Goal: Book appointment/travel/reservation

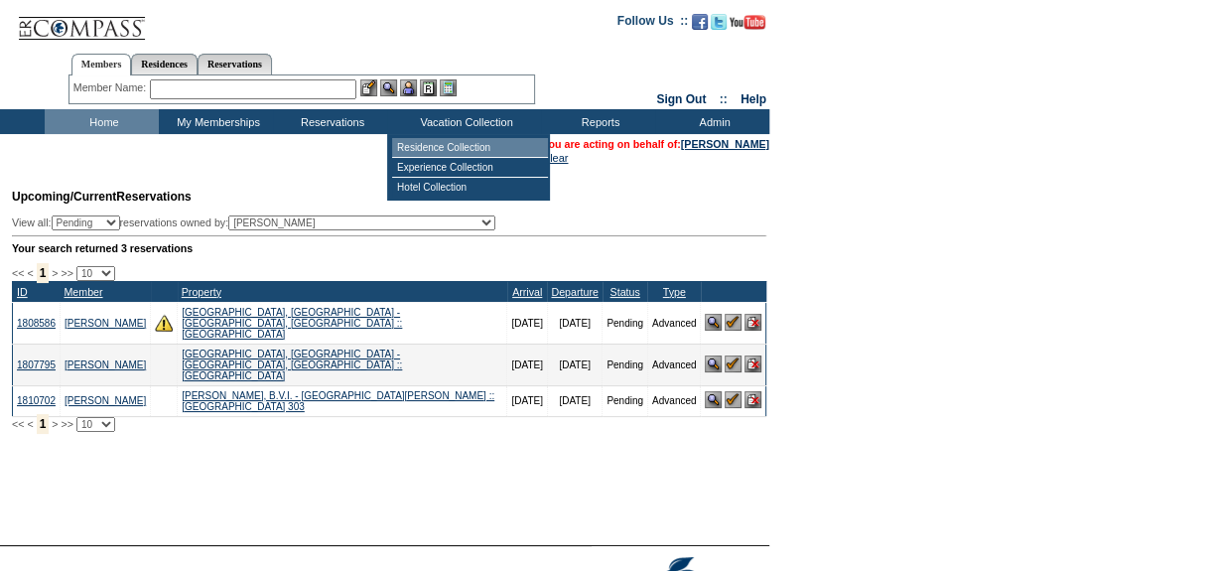
click at [453, 154] on td "Residence Collection" at bounding box center [470, 148] width 156 height 20
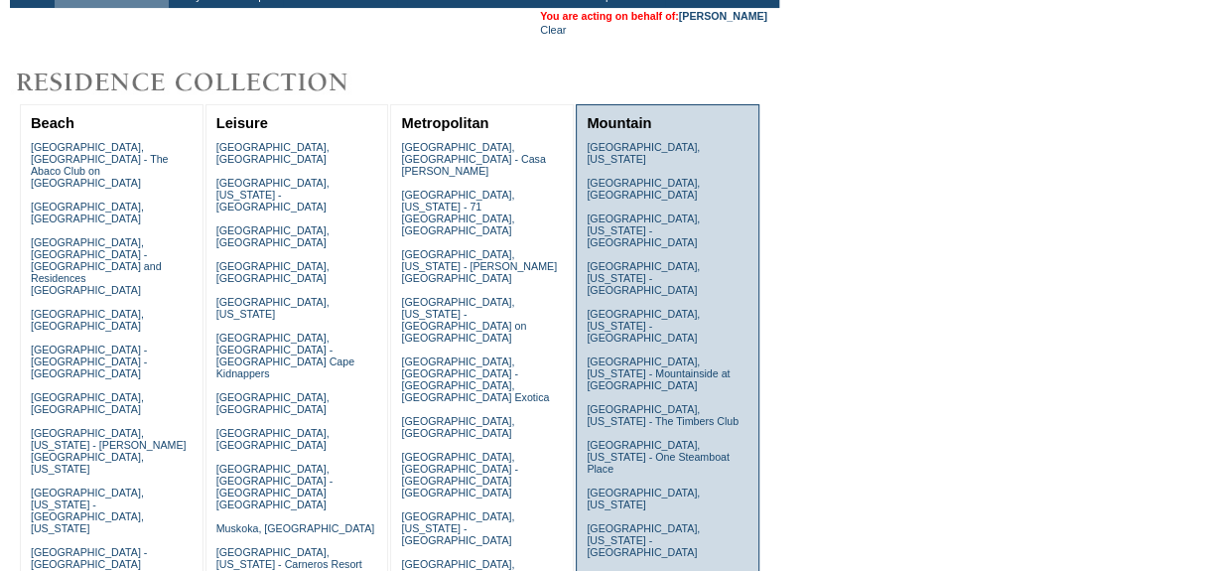
scroll to position [180, 0]
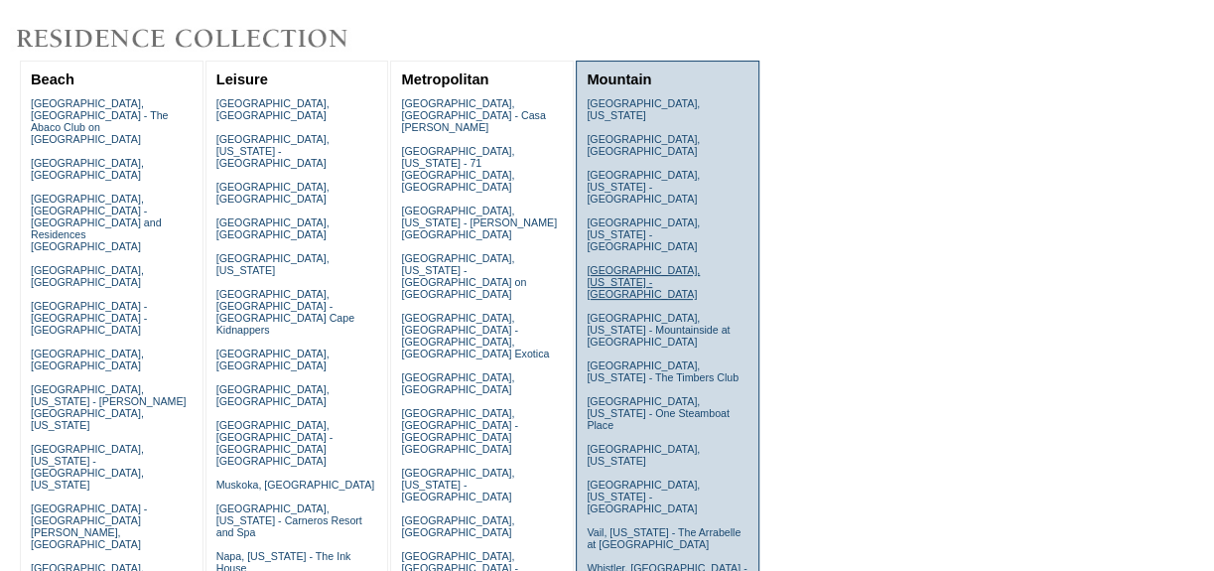
click at [611, 264] on link "[GEOGRAPHIC_DATA], [US_STATE] - [GEOGRAPHIC_DATA]" at bounding box center [643, 282] width 113 height 36
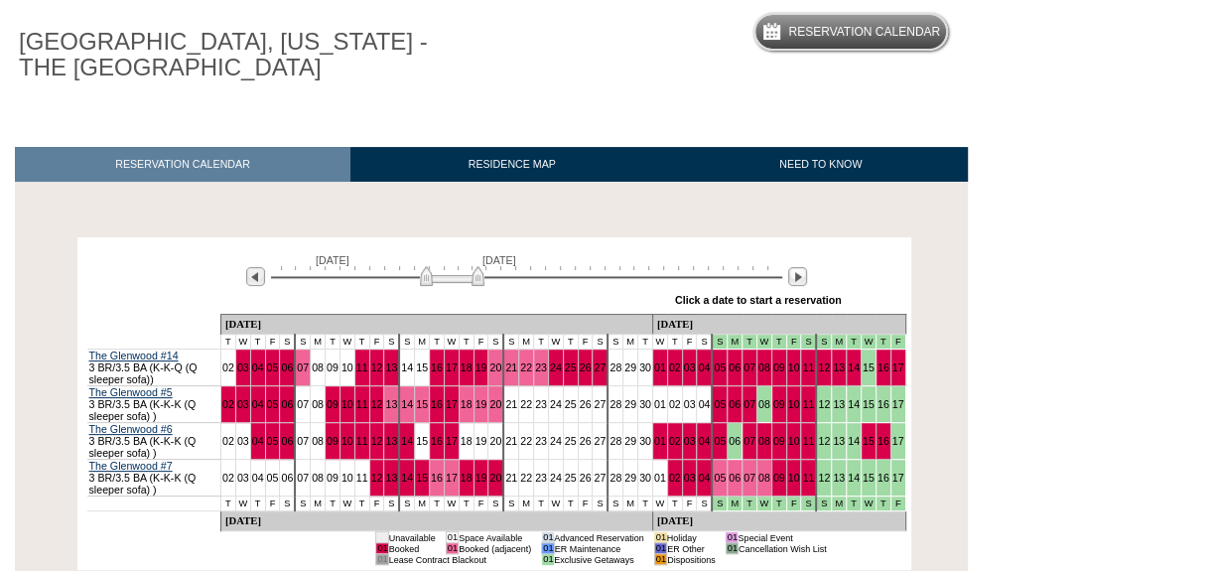
scroll to position [180, 0]
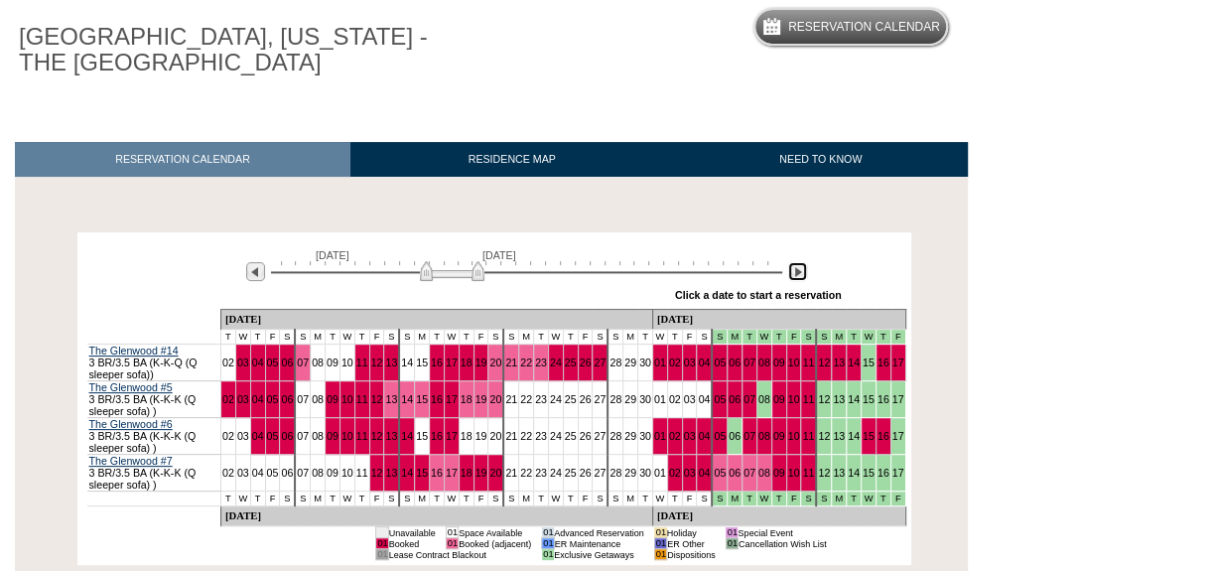
click at [794, 277] on img at bounding box center [797, 271] width 19 height 19
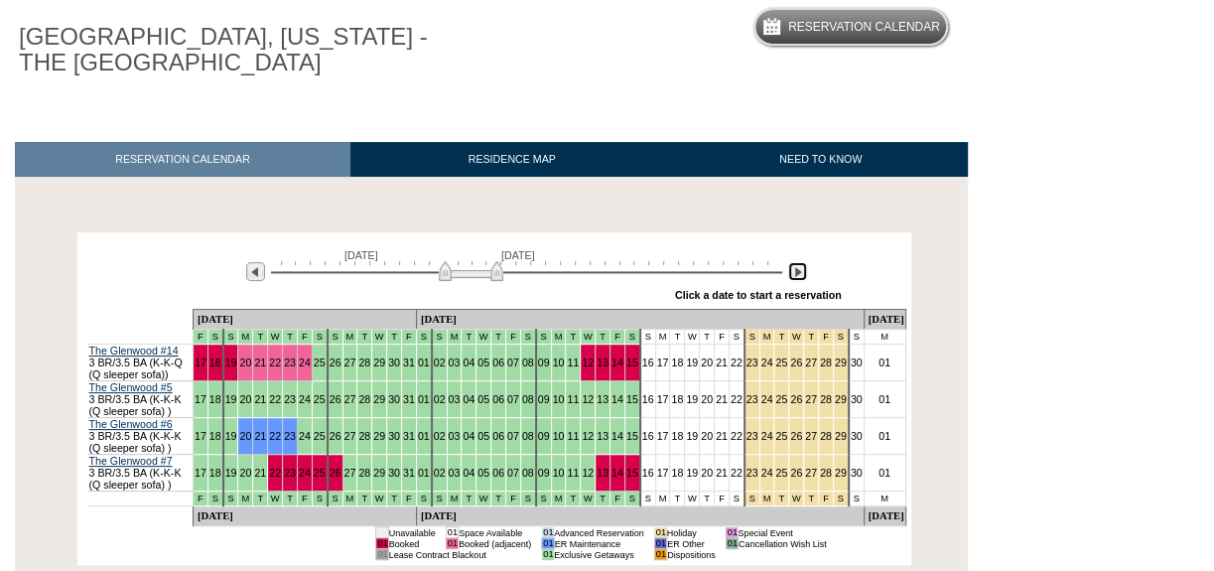
click at [794, 277] on img at bounding box center [797, 271] width 19 height 19
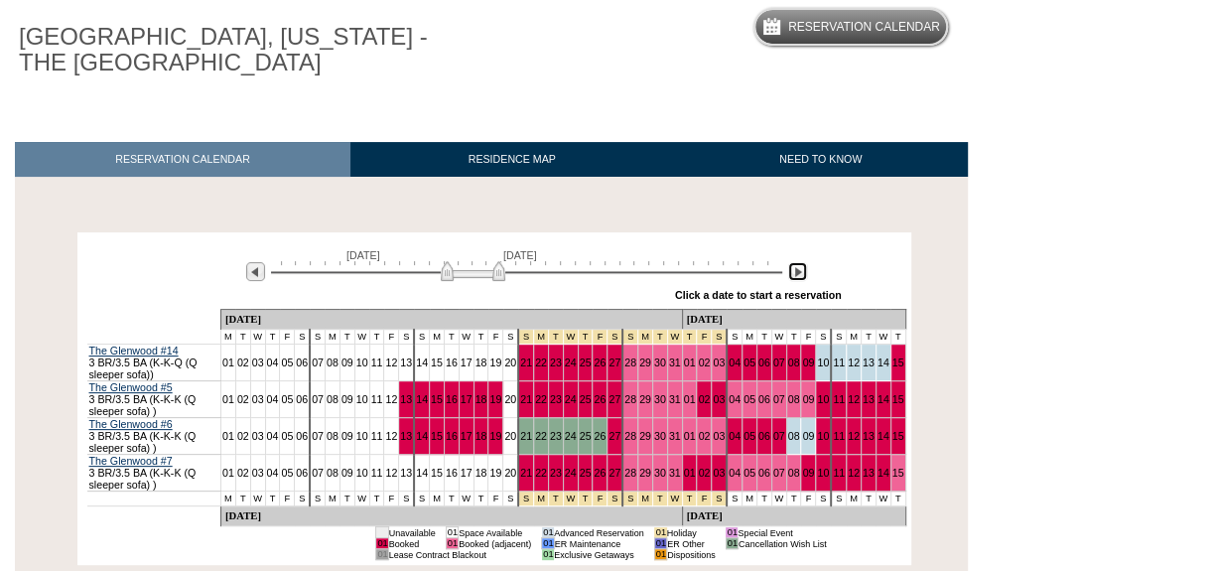
drag, startPoint x: 515, startPoint y: 272, endPoint x: 499, endPoint y: 272, distance: 15.9
click at [499, 272] on img at bounding box center [473, 271] width 65 height 20
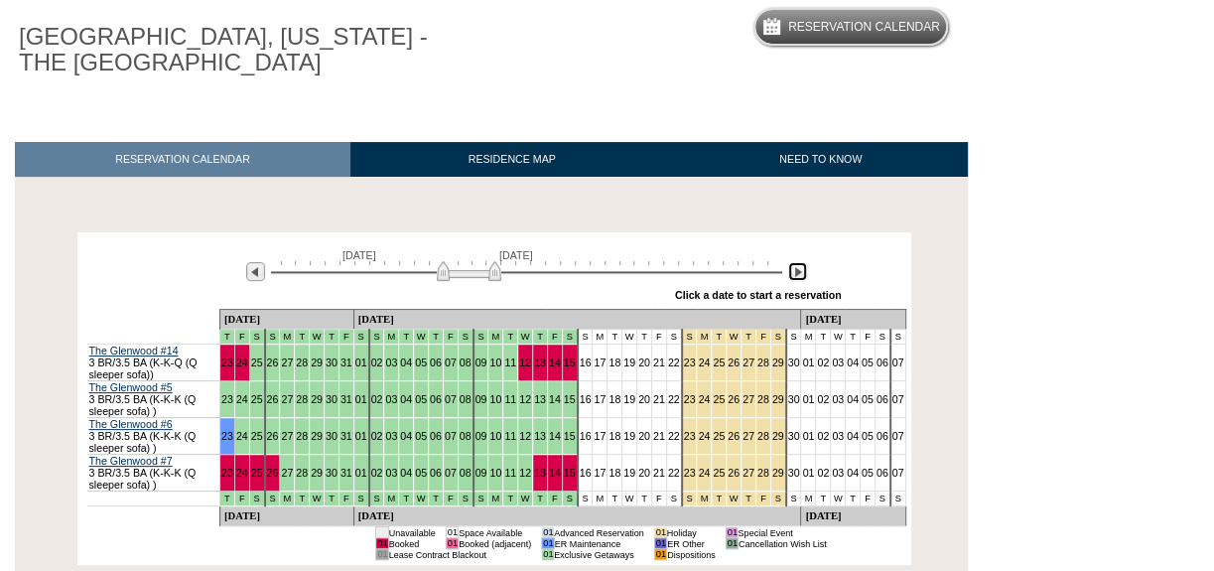
click at [495, 272] on img at bounding box center [469, 271] width 65 height 20
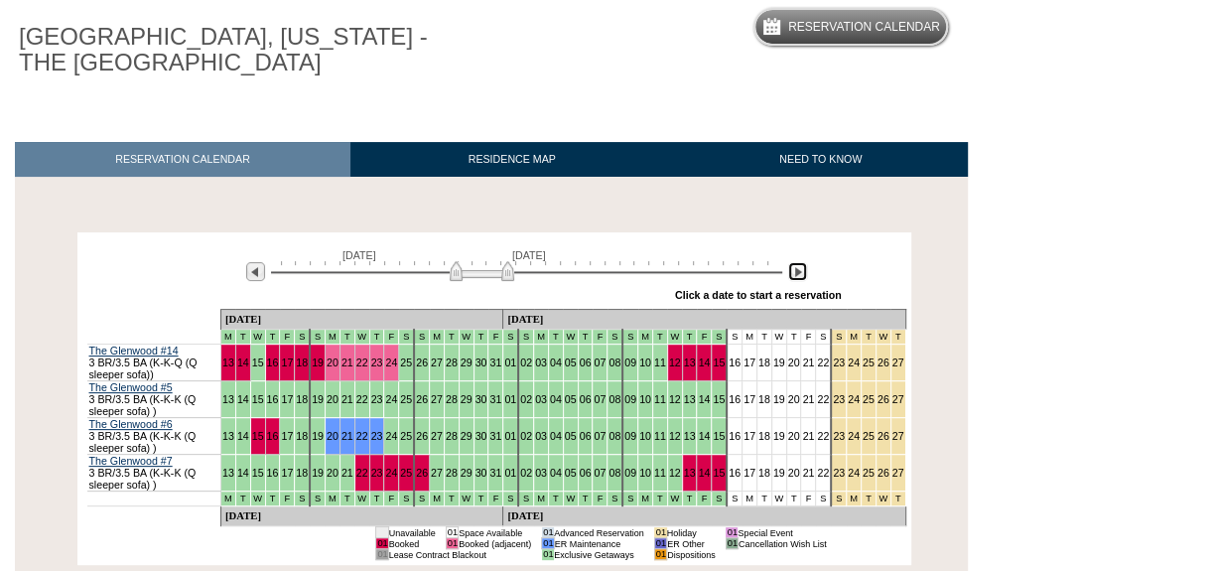
drag, startPoint x: 495, startPoint y: 272, endPoint x: 510, endPoint y: 272, distance: 14.9
click at [510, 272] on img at bounding box center [482, 271] width 65 height 20
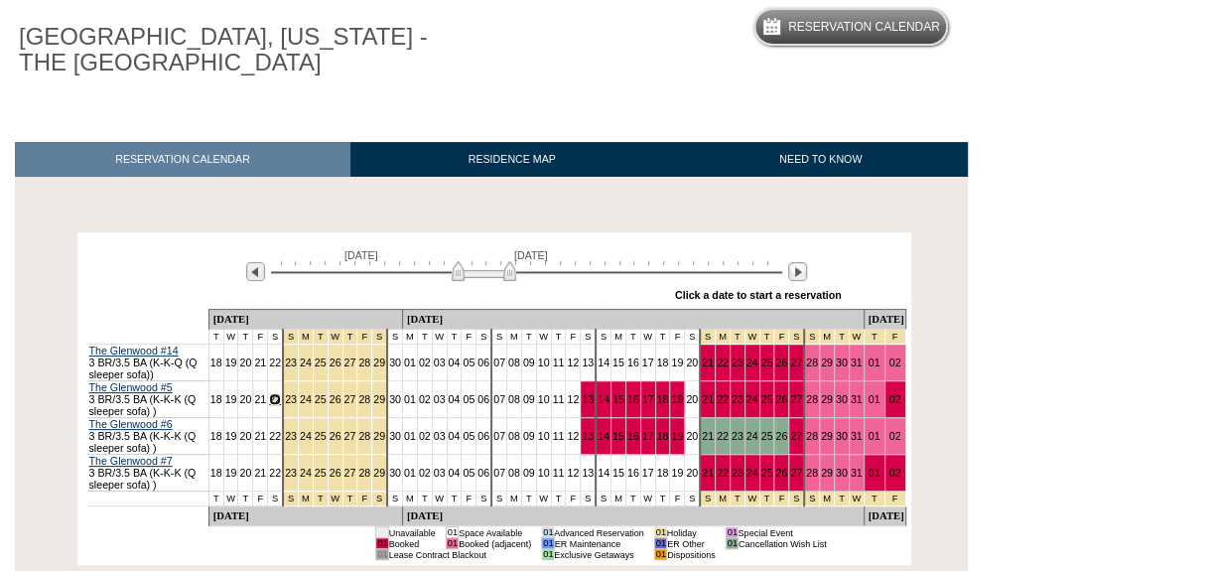
click at [281, 394] on link "22" at bounding box center [275, 399] width 12 height 12
